Goal: Task Accomplishment & Management: Manage account settings

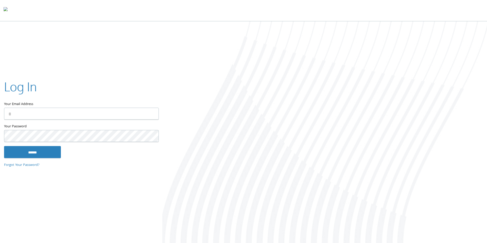
click at [39, 116] on input "Your Email Address" at bounding box center [81, 114] width 155 height 12
type input "**********"
click at [39, 158] on div "**********" at bounding box center [81, 121] width 162 height 103
click at [36, 152] on input "******" at bounding box center [32, 152] width 57 height 12
